Goal: Ask a question

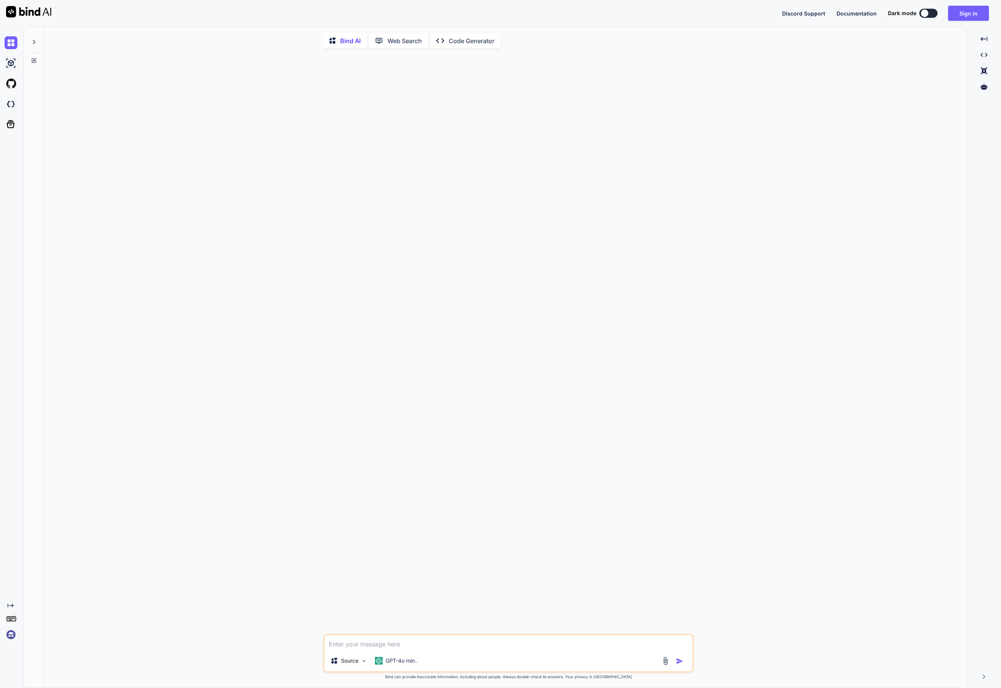
type textarea "x"
click at [12, 110] on img at bounding box center [11, 104] width 13 height 13
click at [964, 11] on button "Sign in" at bounding box center [969, 13] width 41 height 15
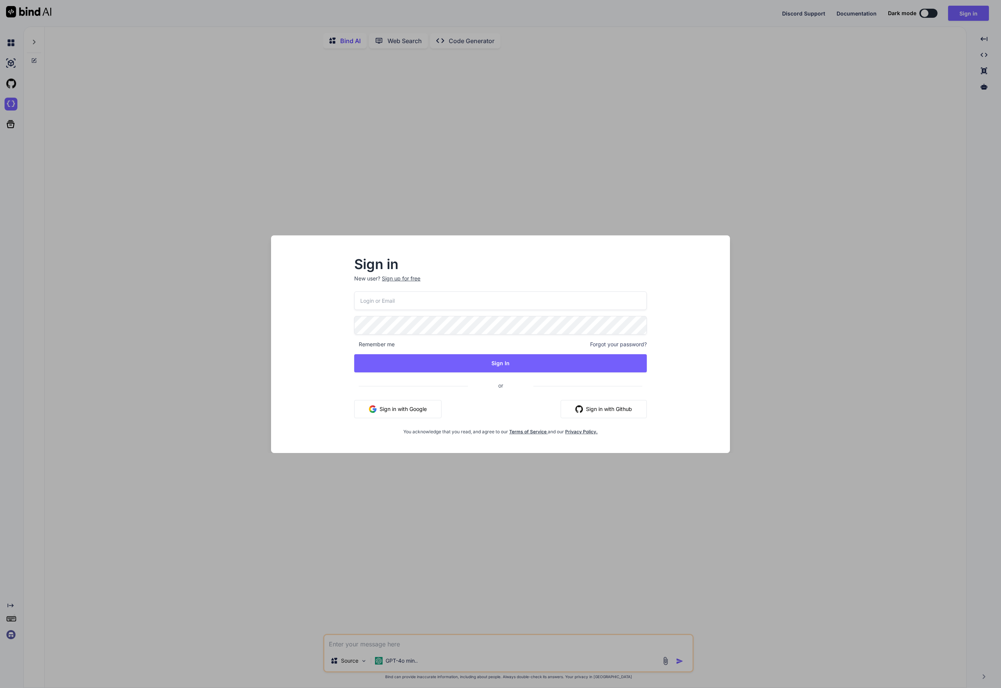
click at [408, 409] on button "Sign in with Google" at bounding box center [397, 409] width 87 height 18
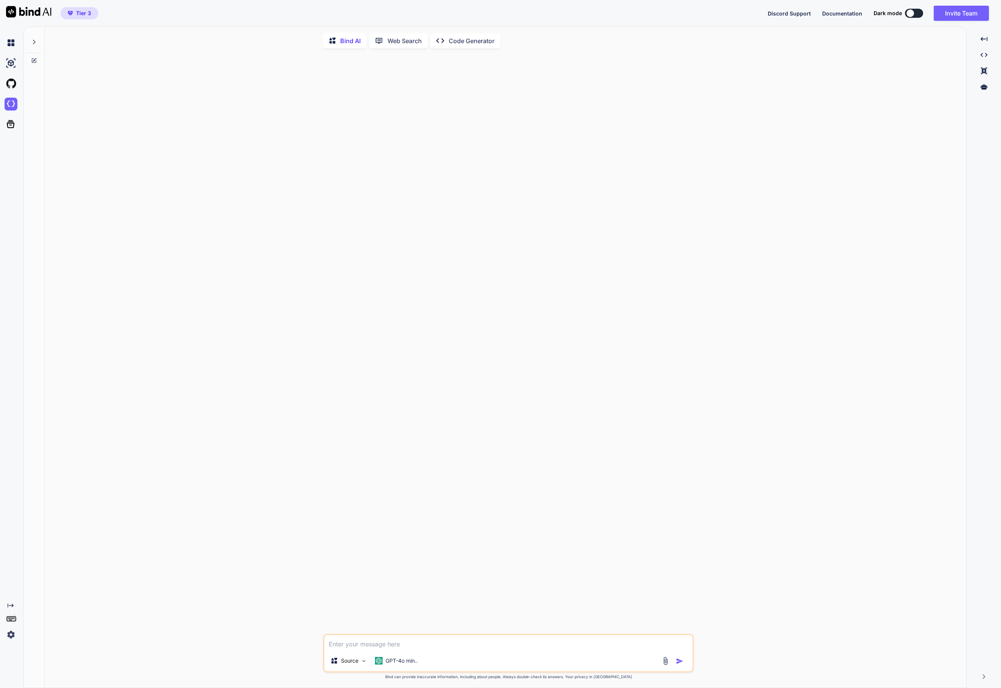
click at [356, 635] on textarea at bounding box center [509, 642] width 368 height 15
click at [429, 635] on textarea "folgende Idee. ich habe wpml bei mir am laufen" at bounding box center [509, 642] width 368 height 15
click at [426, 635] on textarea "folgende Idee. ich habe wpml bei mir am laufen" at bounding box center [509, 642] width 368 height 15
click at [525, 633] on textarea "folgende Idee. ich habe wpml für meine Wordpress und WooCommerce Seite bei mir …" at bounding box center [509, 632] width 368 height 35
type textarea "folgende Idee. ich habe wpml für meine Wordpress und WooCommerce Seite bei mir …"
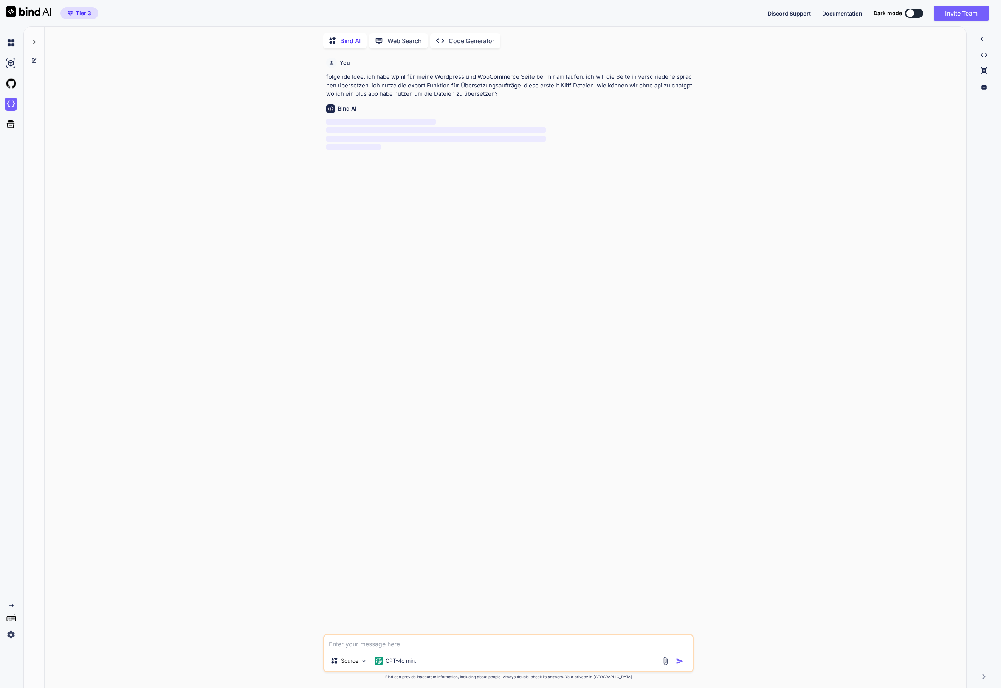
scroll to position [2, 0]
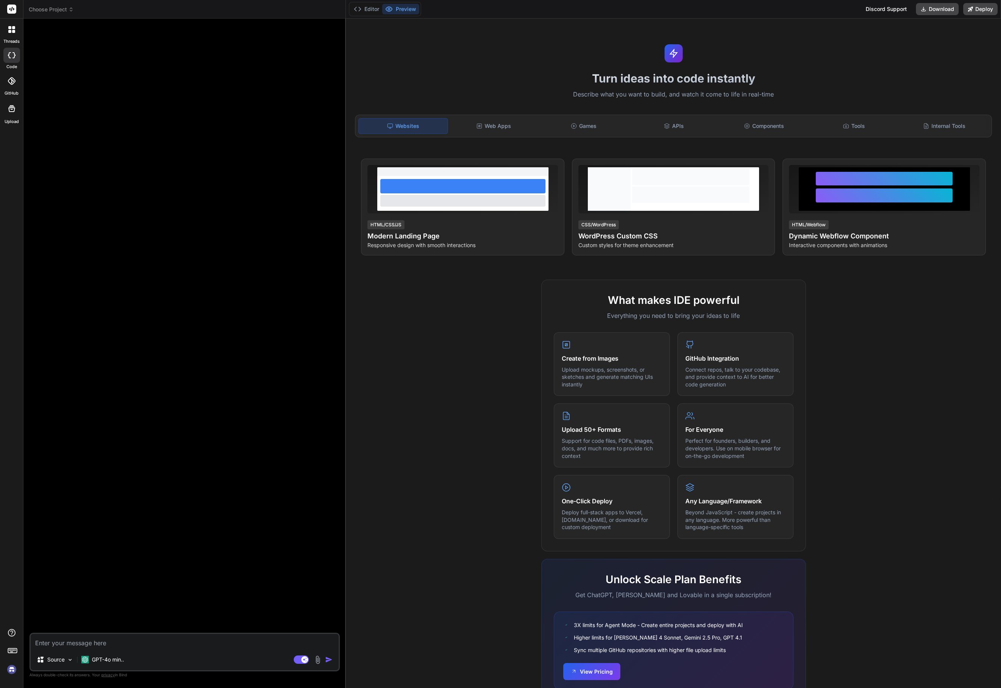
type textarea "x"
type textarea "I"
type textarea "x"
type textarea "IC"
type textarea "x"
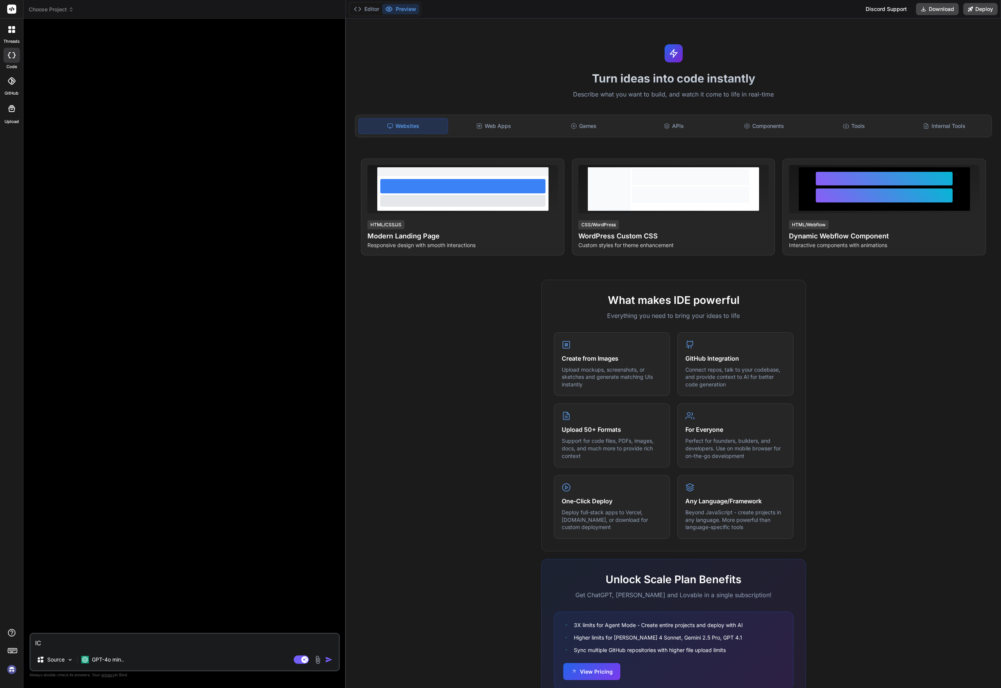
type textarea "ICh"
type textarea "x"
type textarea "ICh"
click at [11, 31] on icon at bounding box center [11, 29] width 7 height 7
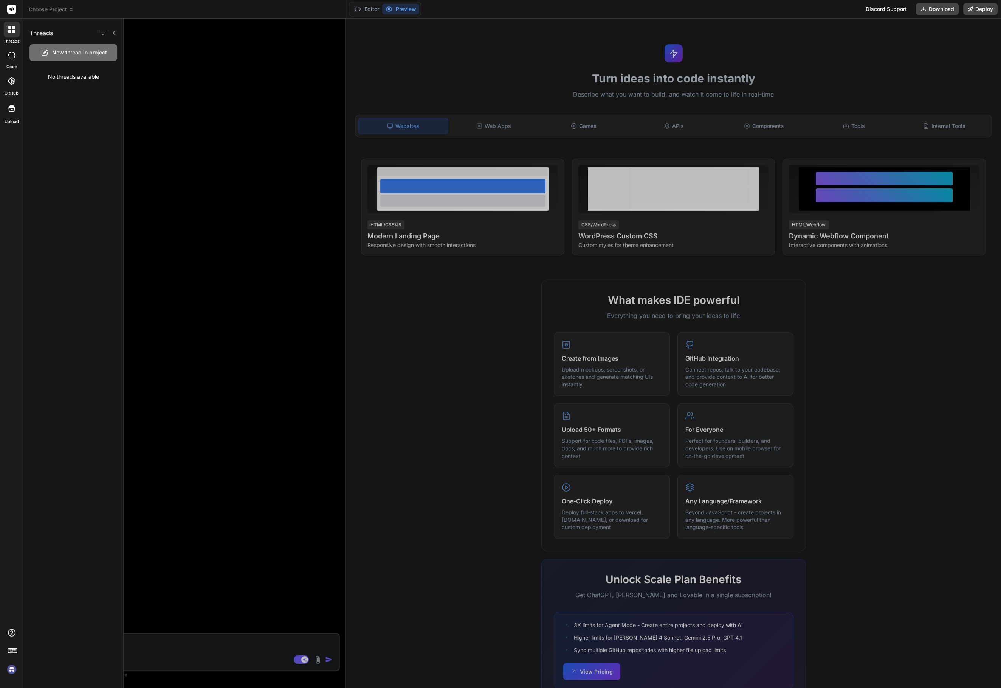
click at [72, 56] on span "New thread in project" at bounding box center [79, 53] width 55 height 8
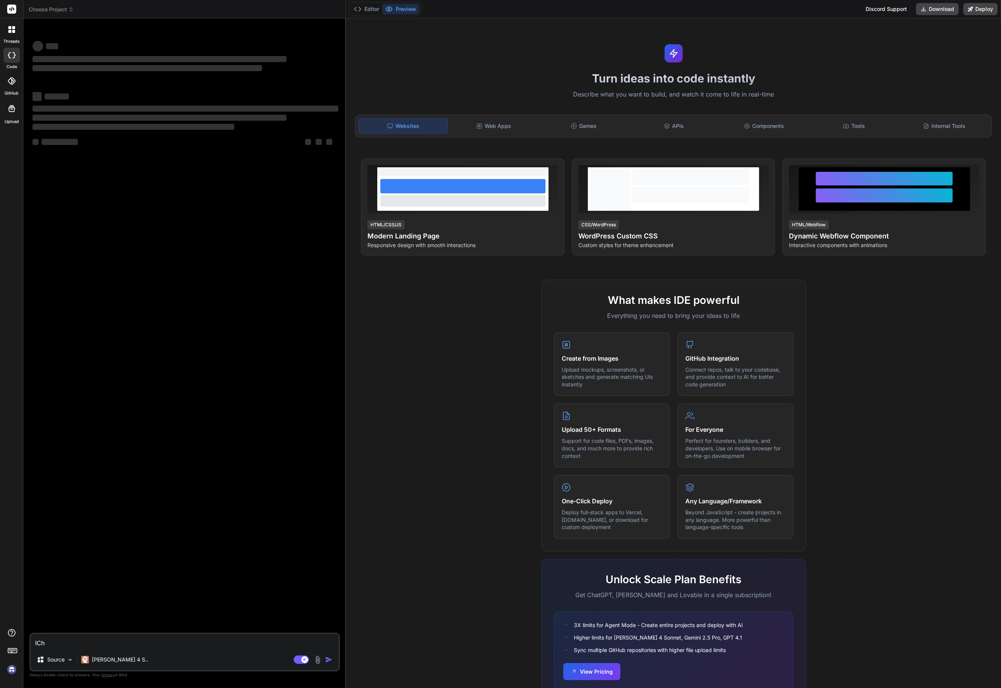
type textarea "x"
